Goal: Task Accomplishment & Management: Manage account settings

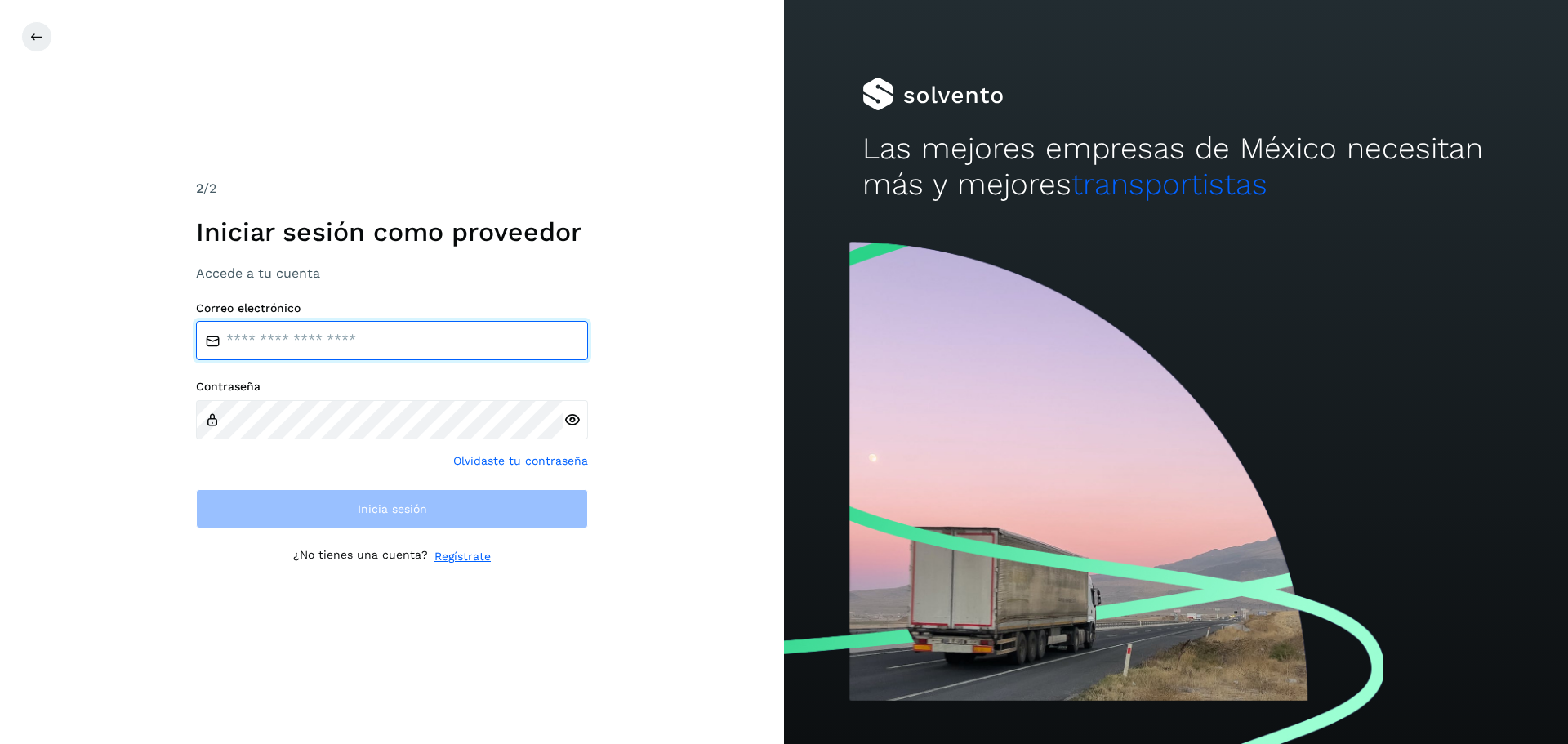
type input "**********"
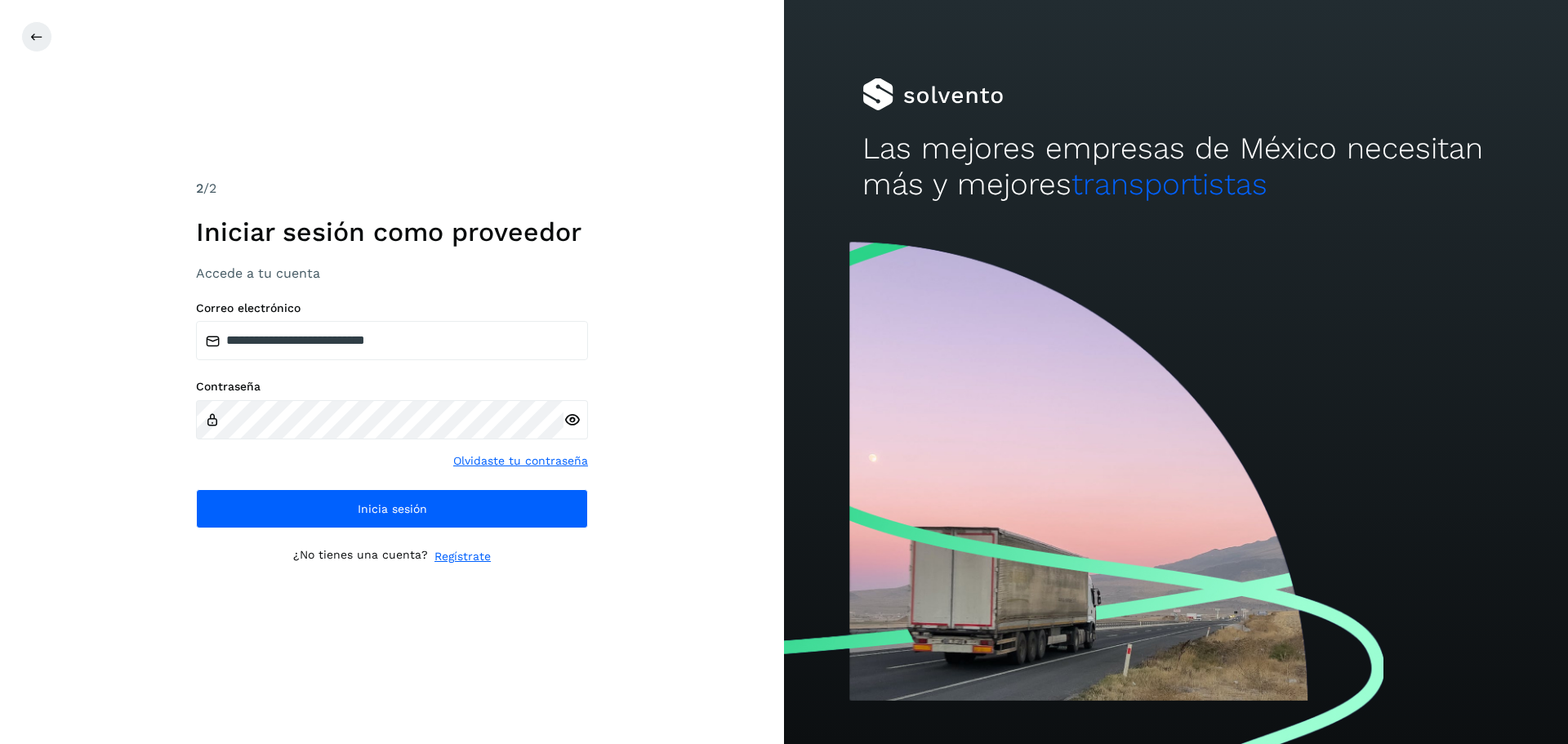
click at [698, 471] on div "**********" at bounding box center [391, 372] width 784 height 744
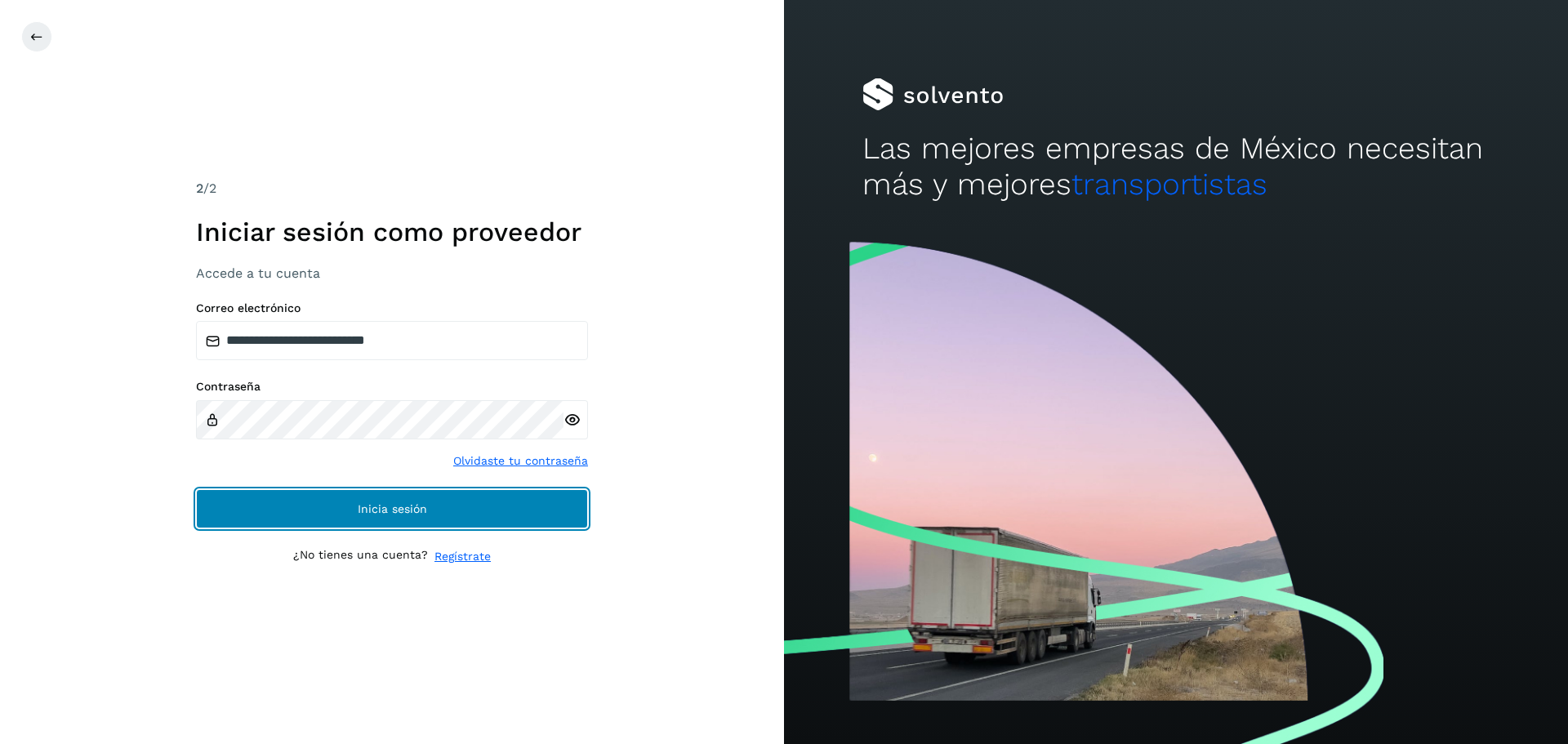
click at [448, 509] on button "Inicia sesión" at bounding box center [392, 509] width 392 height 40
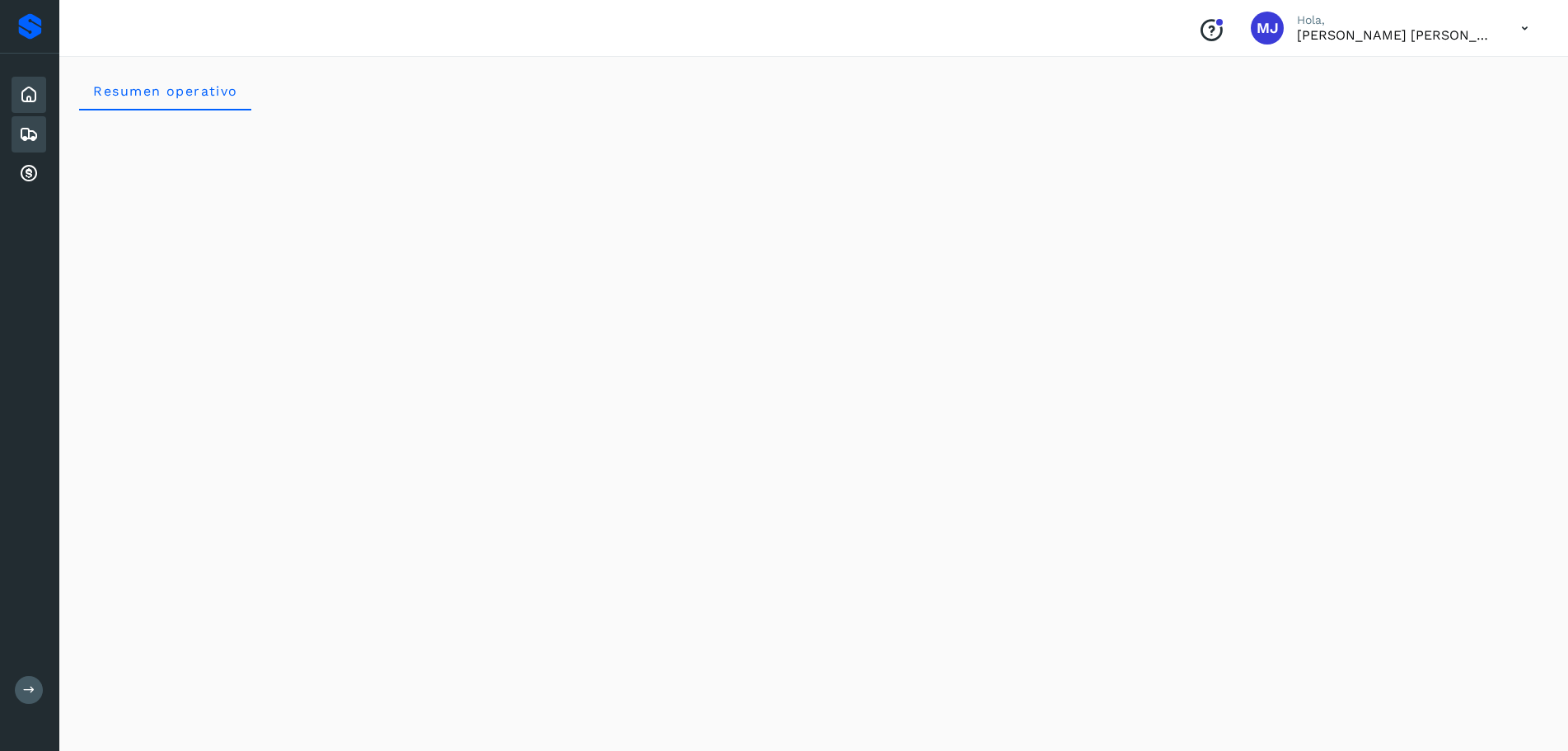
click at [20, 137] on icon at bounding box center [29, 134] width 20 height 20
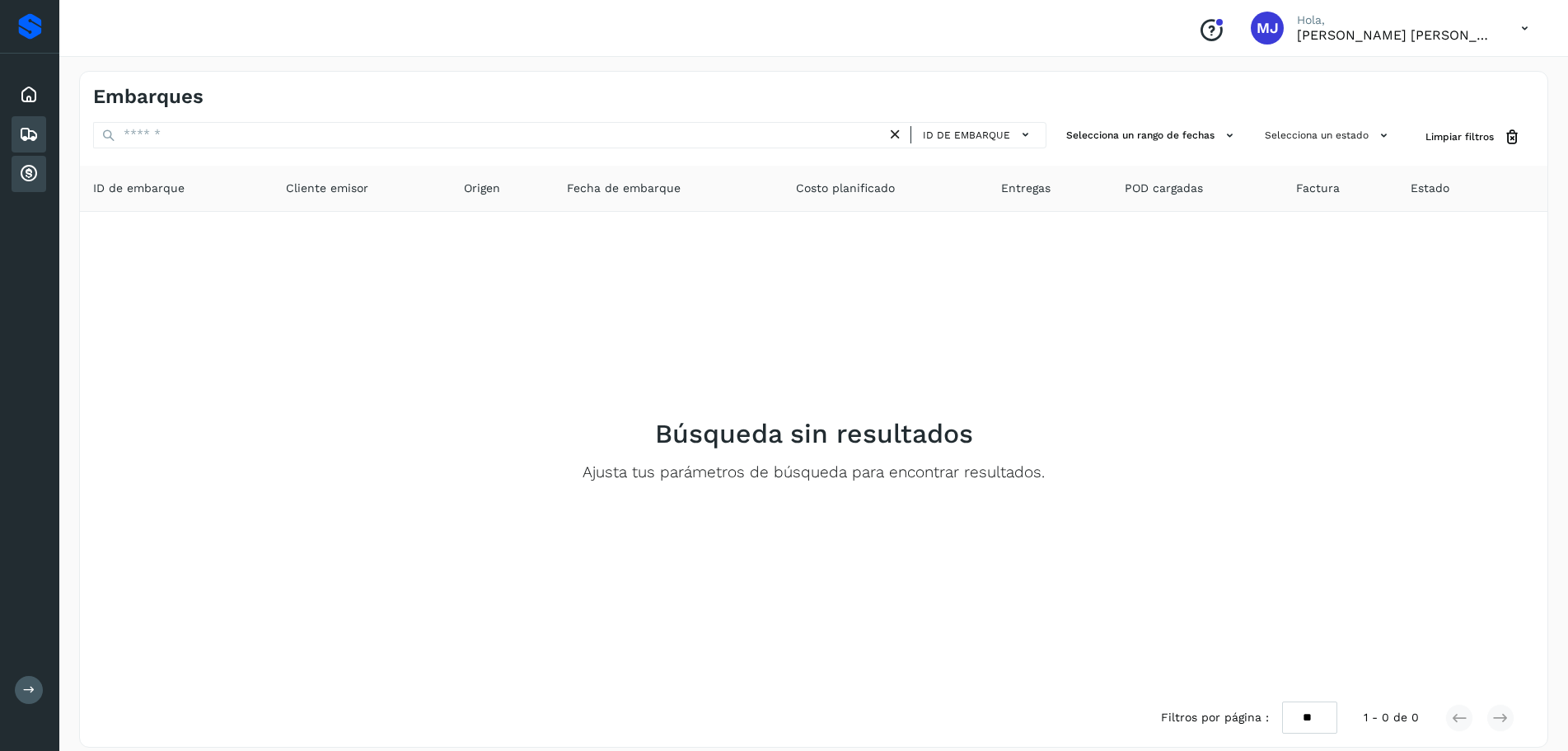
click at [41, 167] on div "Cuentas por cobrar" at bounding box center [29, 174] width 34 height 36
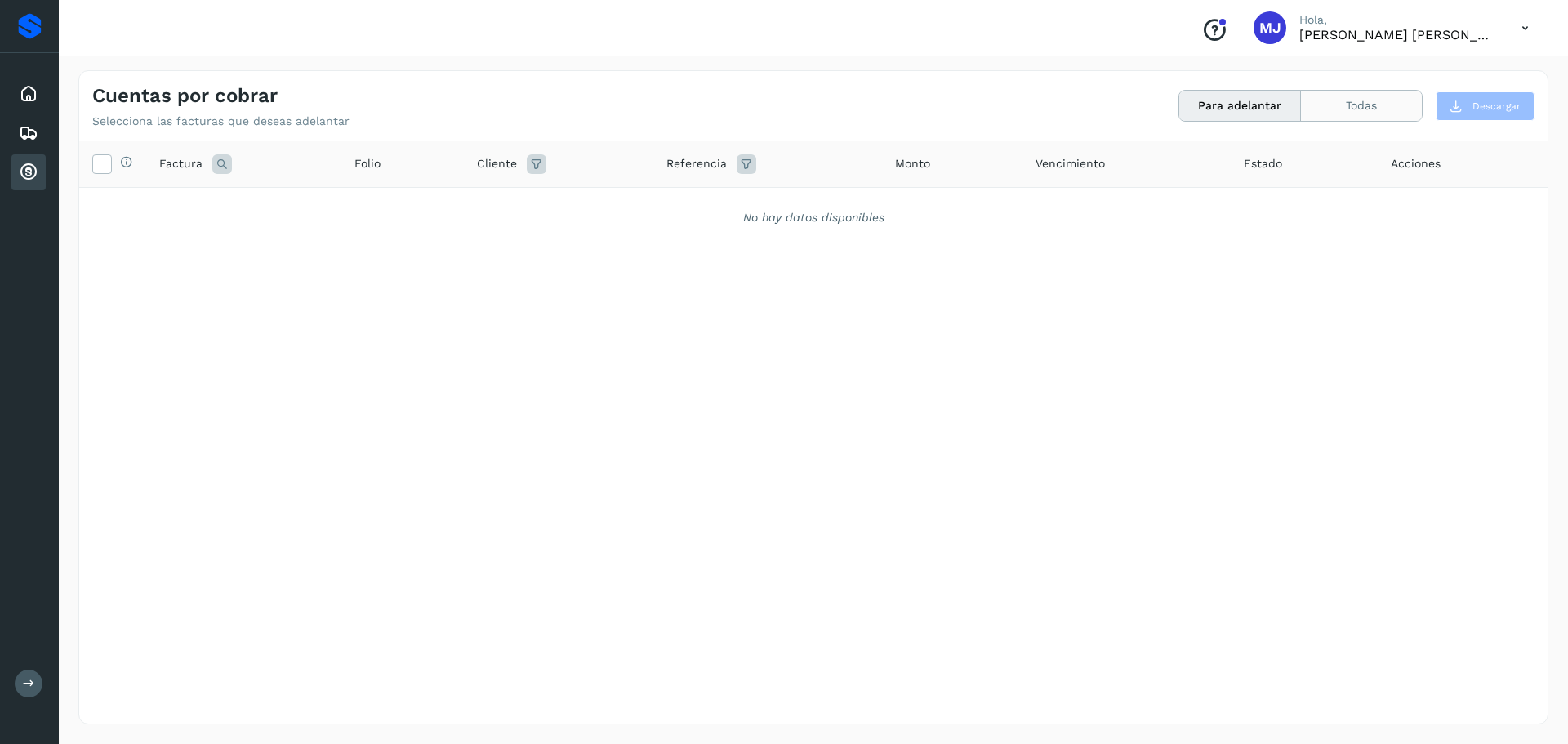
click at [1354, 107] on button "Todas" at bounding box center [1362, 106] width 121 height 30
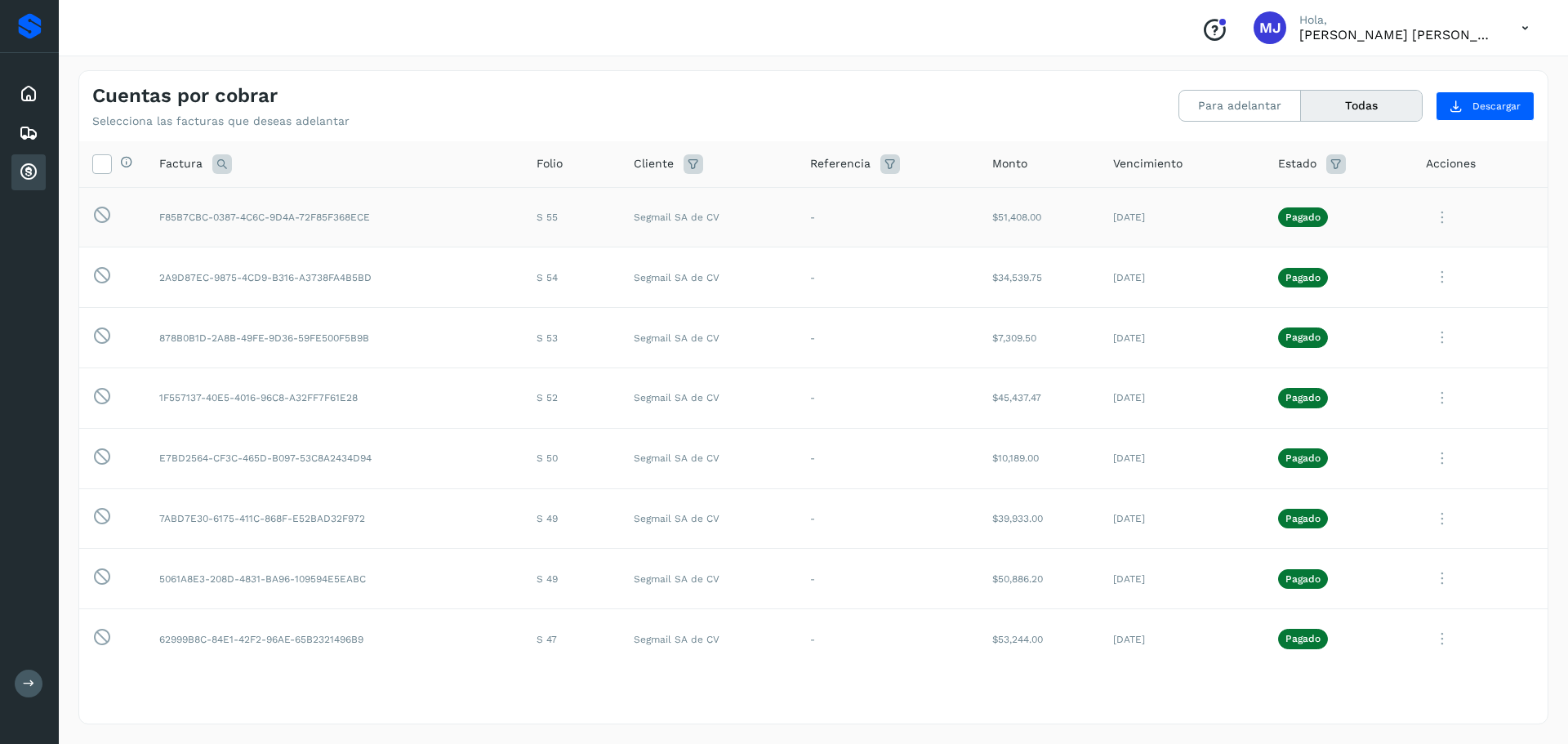
click at [443, 229] on td "F85B7CBC-0387-4C6C-9D4A-72F85F368ECE" at bounding box center [335, 217] width 377 height 60
click at [457, 301] on td "2A9D87EC-9875-4CD9-B316-A3738FA4B5BD" at bounding box center [335, 277] width 377 height 60
click at [437, 208] on td "F85B7CBC-0387-4C6C-9D4A-72F85F368ECE" at bounding box center [335, 217] width 377 height 60
click at [99, 165] on icon at bounding box center [102, 163] width 17 height 17
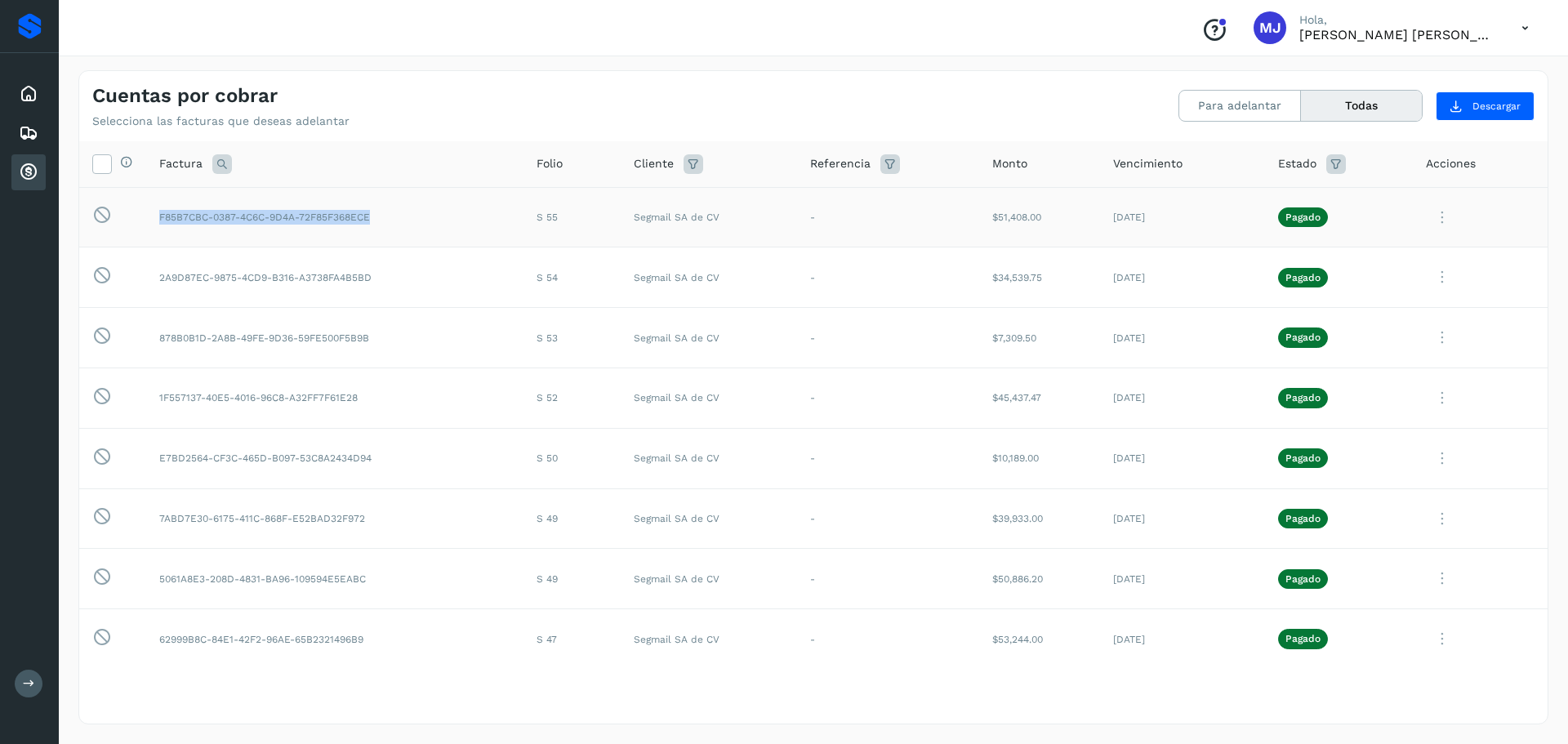
drag, startPoint x: 159, startPoint y: 215, endPoint x: 398, endPoint y: 199, distance: 239.5
click at [398, 199] on td "F85B7CBC-0387-4C6C-9D4A-72F85F368ECE" at bounding box center [335, 217] width 377 height 60
copy td "F85B7CBC-0387-4C6C-9D4A-72F85F368ECE"
click at [223, 158] on icon at bounding box center [222, 164] width 20 height 20
click at [365, 207] on input "text" at bounding box center [329, 206] width 201 height 26
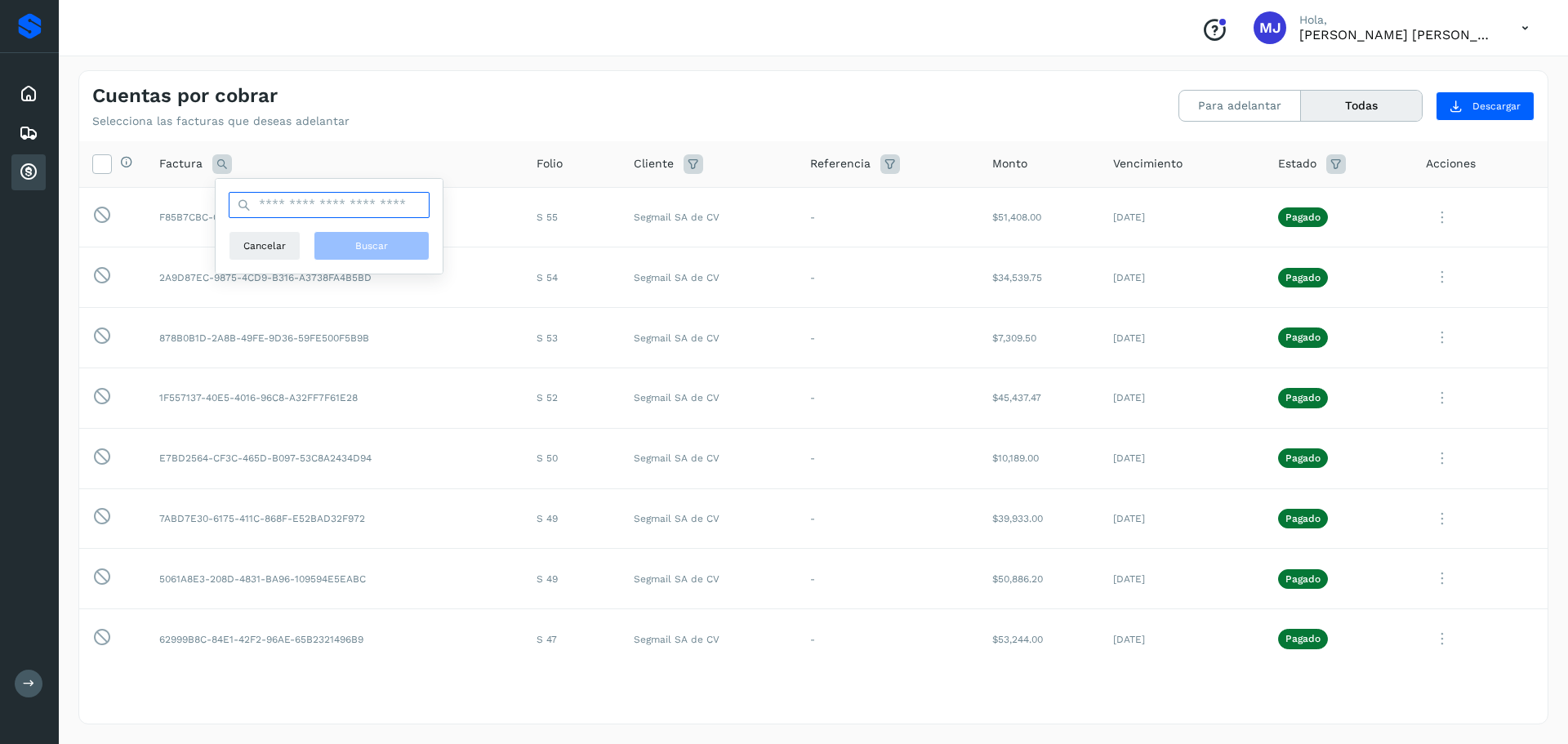
paste input "**********"
type input "**********"
click at [382, 247] on span "Buscar" at bounding box center [379, 246] width 33 height 15
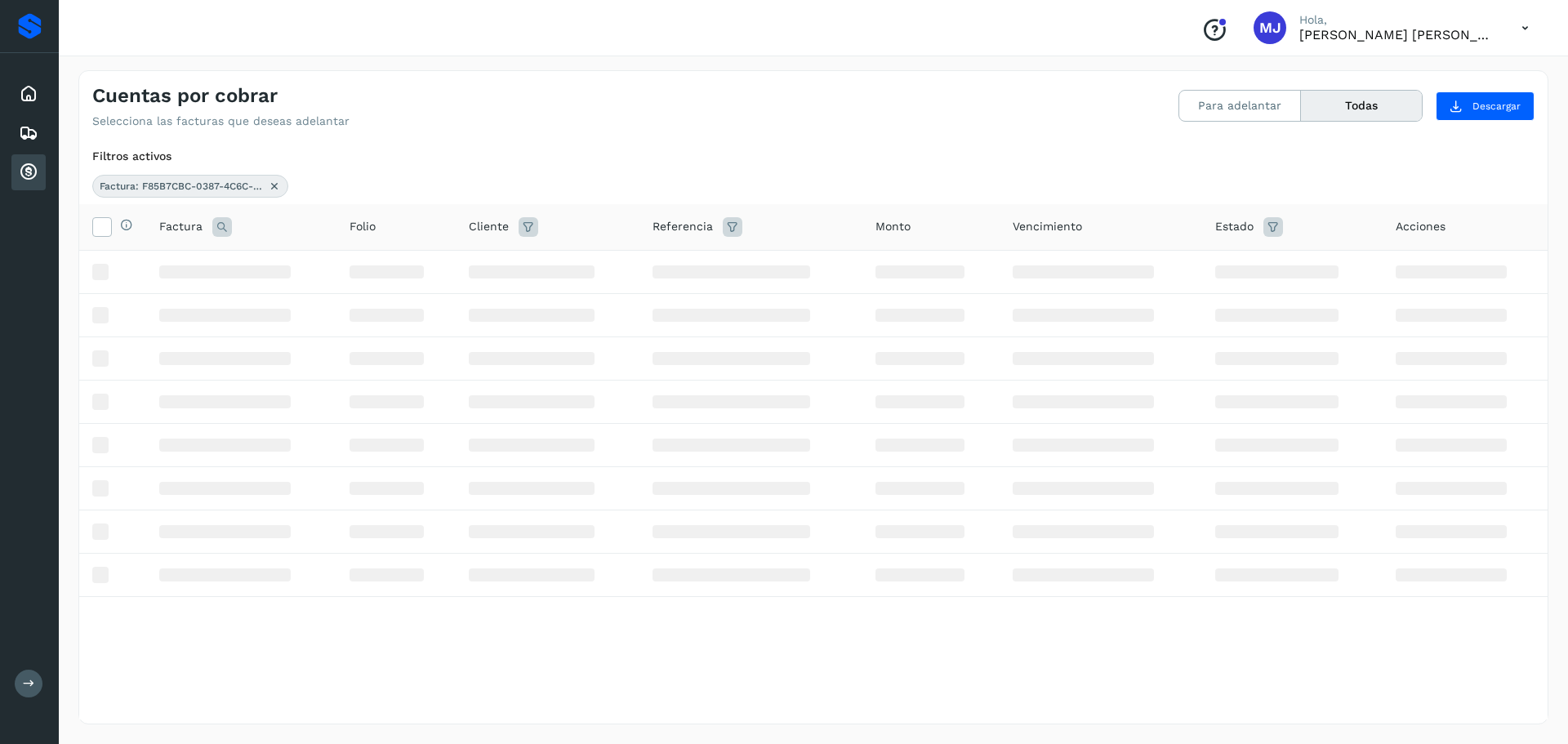
scroll to position [0, 0]
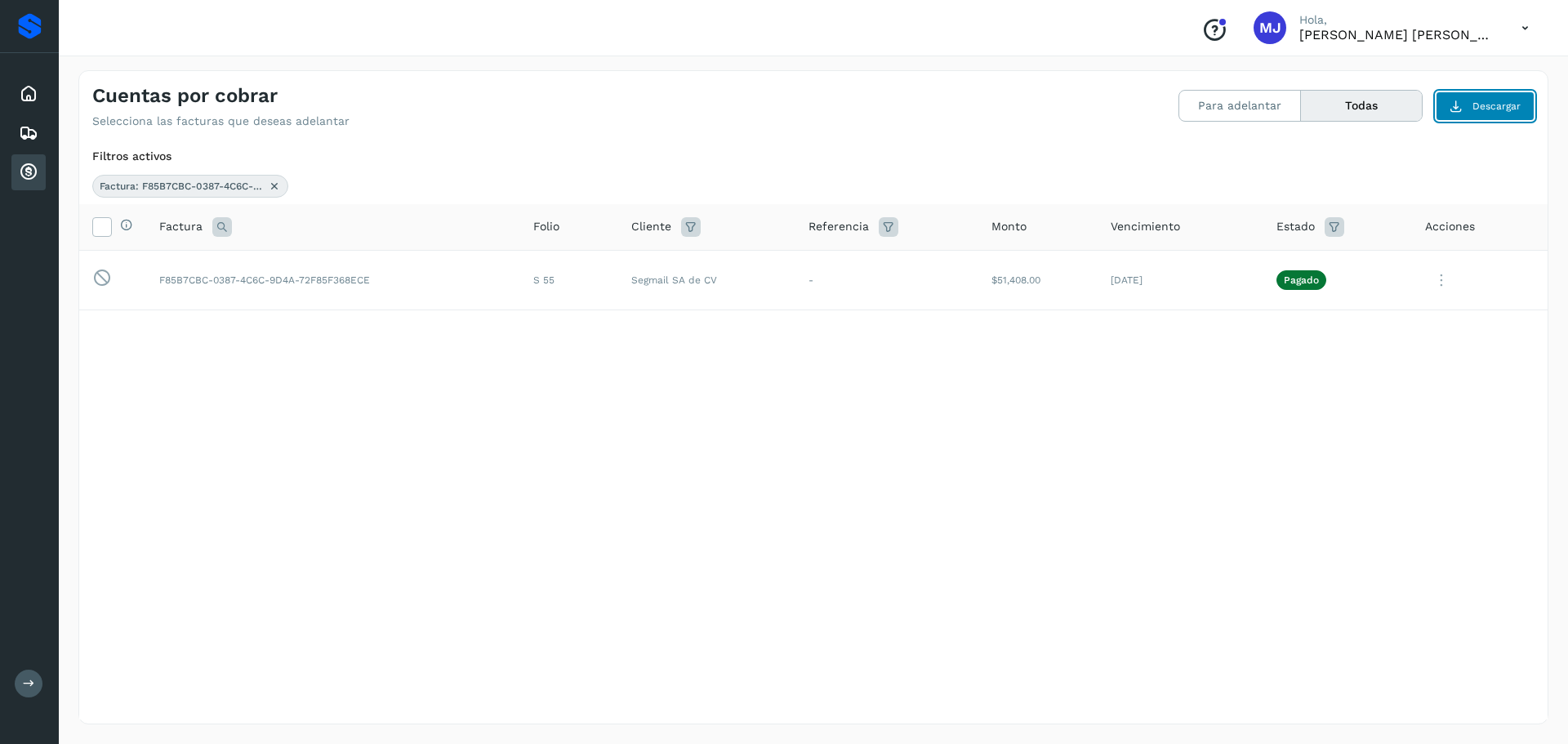
click at [1470, 114] on button "Descargar" at bounding box center [1485, 106] width 99 height 29
click at [1448, 274] on icon at bounding box center [1441, 281] width 33 height 34
click at [1443, 326] on button "Ver Detalle" at bounding box center [1436, 320] width 194 height 32
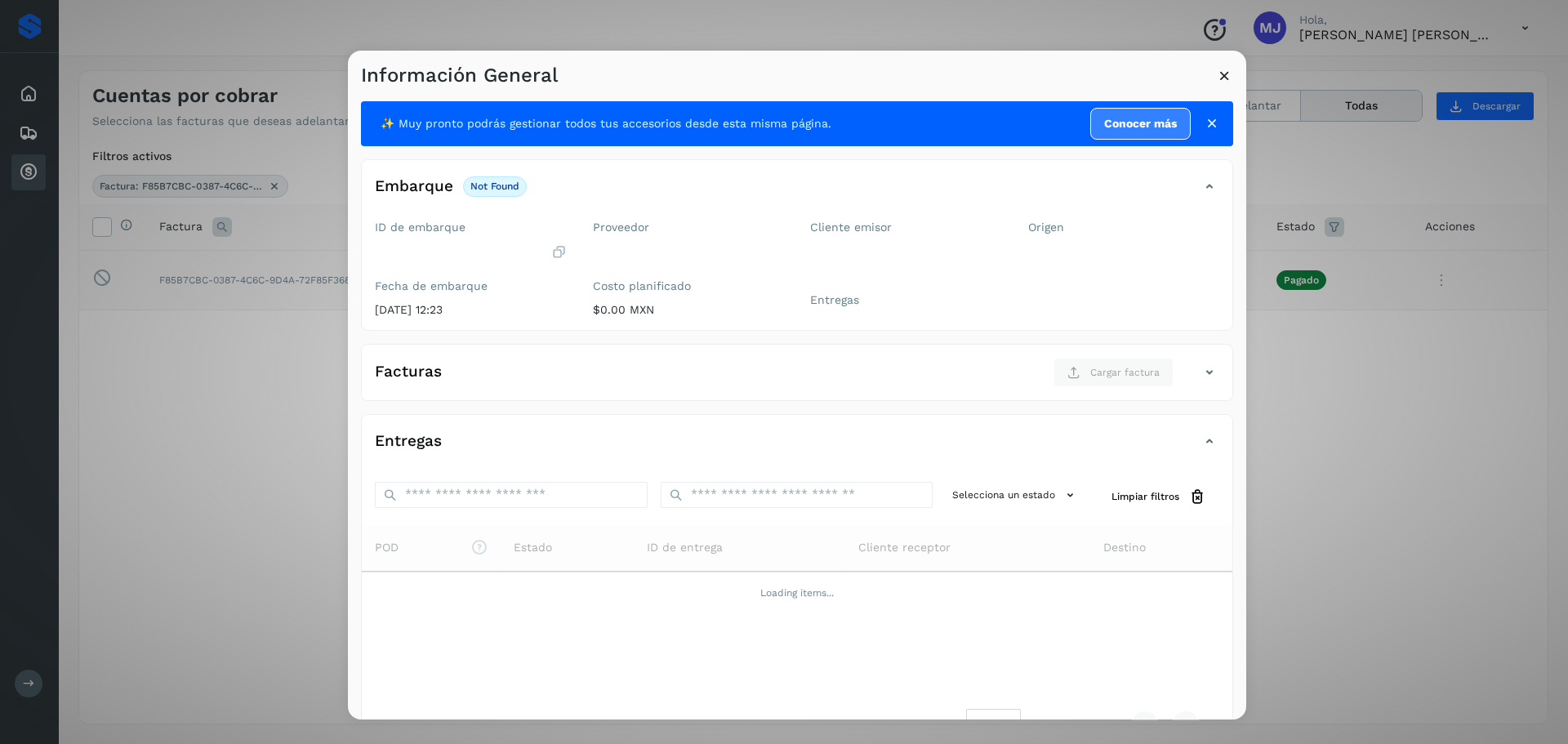
click at [1204, 122] on icon at bounding box center [1212, 123] width 16 height 16
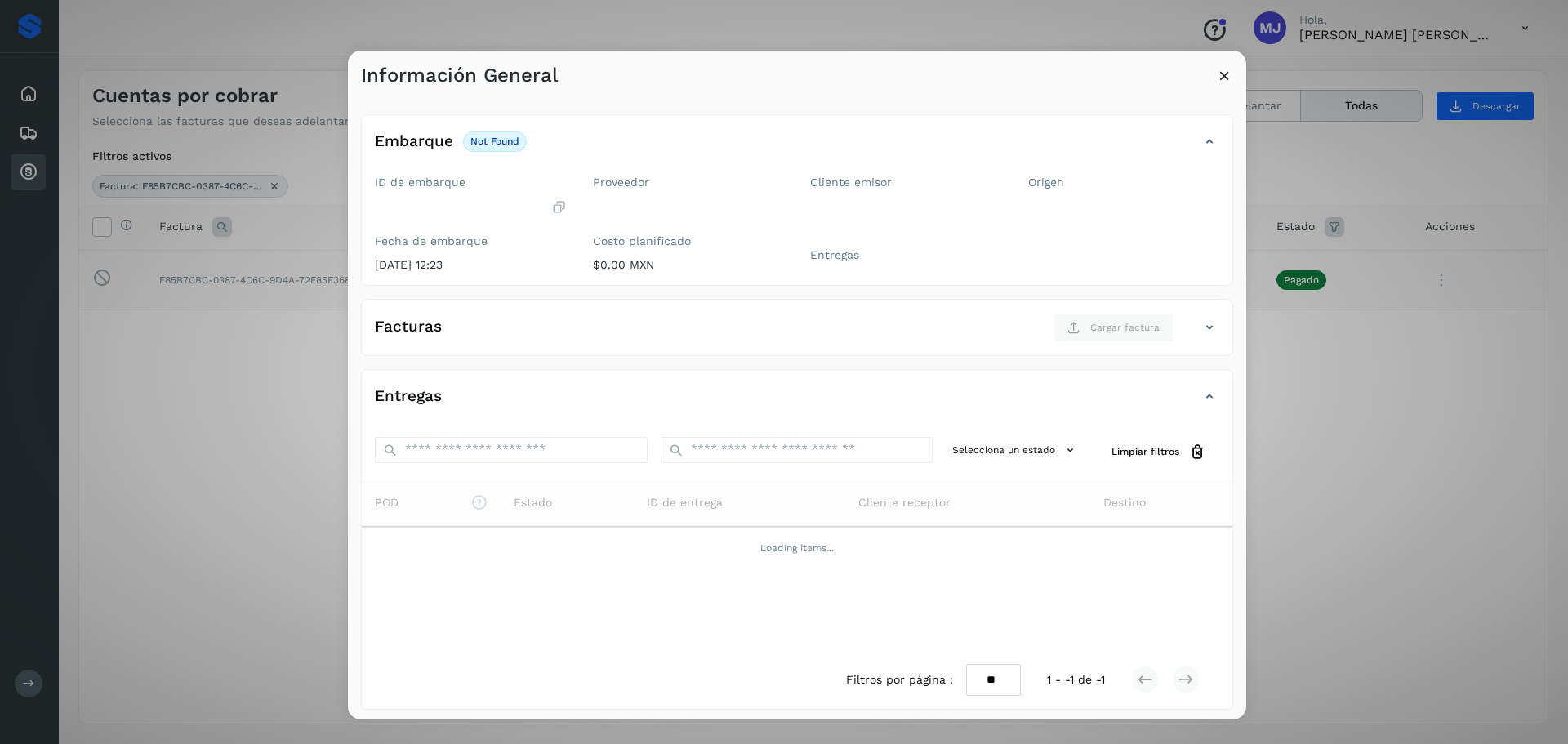
scroll to position [3, 0]
click at [1230, 70] on icon at bounding box center [1225, 75] width 17 height 17
